Goal: Feedback & Contribution: Submit feedback/report problem

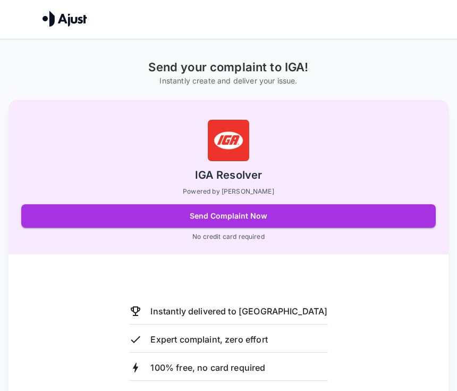
click at [86, 209] on button "Send Complaint Now" at bounding box center [228, 215] width 414 height 23
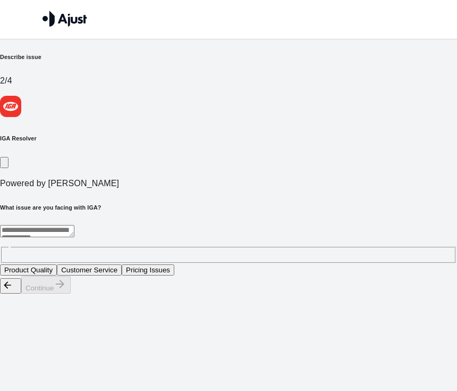
click at [236, 203] on h6 "What issue are you facing with IGA?" at bounding box center [228, 207] width 457 height 9
click at [243, 203] on h6 "What issue are you facing with IGA?" at bounding box center [228, 207] width 457 height 9
click at [53, 272] on html "Send your complaint to IGA Describe issue 2 / 4 IGA Resolver Powered by [PERSON…" at bounding box center [228, 147] width 457 height 294
click at [51, 286] on html "Send your complaint to IGA Describe issue 2 / 4 IGA Resolver Powered by [PERSON…" at bounding box center [228, 147] width 457 height 294
click at [395, 294] on div "Continue" at bounding box center [228, 285] width 457 height 18
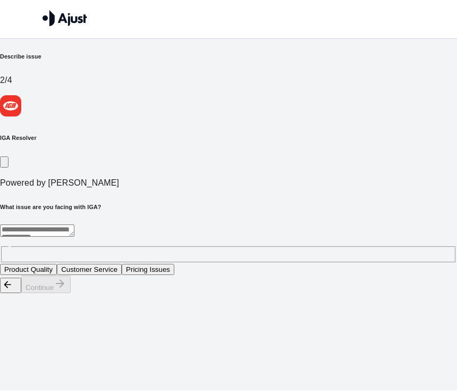
click at [407, 294] on div "Continue" at bounding box center [228, 285] width 457 height 18
click at [424, 294] on div "Continue" at bounding box center [228, 285] width 457 height 18
click at [46, 276] on html "Send your complaint to IGA Describe issue 2 / 4 IGA Resolver Powered by [PERSON…" at bounding box center [228, 147] width 457 height 294
click at [52, 264] on button "Product Quality" at bounding box center [28, 269] width 57 height 11
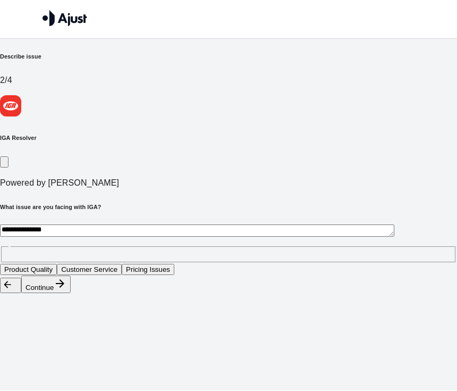
click at [59, 134] on h6 "IGA Resolver" at bounding box center [228, 138] width 457 height 9
click at [56, 177] on p "Powered by [PERSON_NAME]" at bounding box center [228, 183] width 457 height 13
click at [27, 61] on h6 "Describe issue" at bounding box center [228, 57] width 457 height 9
click at [17, 108] on img at bounding box center [10, 106] width 21 height 21
click at [54, 124] on div "**********" at bounding box center [228, 186] width 457 height 180
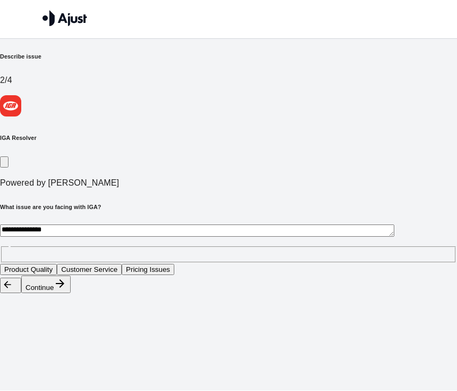
click at [59, 203] on h6 "What issue are you facing with IGA?" at bounding box center [228, 207] width 457 height 9
click at [48, 225] on textarea "**********" at bounding box center [197, 231] width 394 height 12
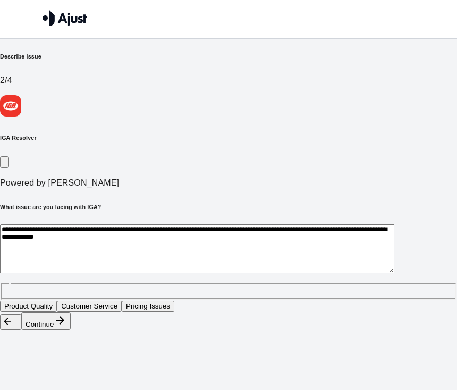
type textarea "**********"
click at [122, 301] on button "Customer Service" at bounding box center [89, 306] width 65 height 11
